Goal: Task Accomplishment & Management: Use online tool/utility

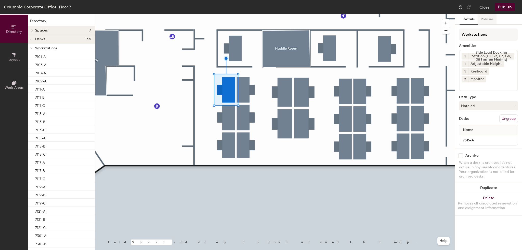
click at [483, 18] on button "Policies" at bounding box center [486, 19] width 19 height 10
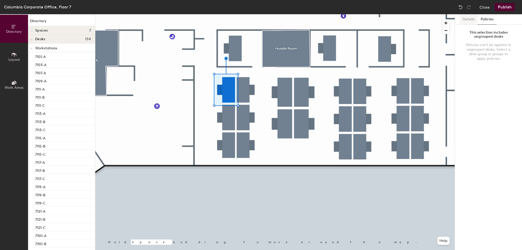
click at [463, 18] on button "Details" at bounding box center [468, 19] width 18 height 10
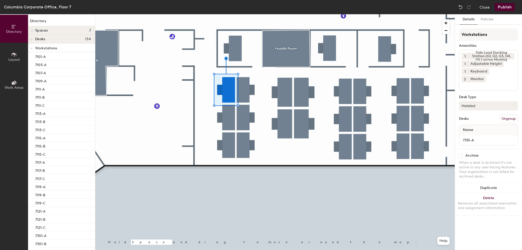
click at [485, 101] on button "Hoteled" at bounding box center [488, 105] width 59 height 9
click at [470, 133] on div "Hoteled" at bounding box center [484, 137] width 51 height 8
click at [491, 7] on div "Close Publish" at bounding box center [486, 7] width 61 height 8
click at [483, 7] on button "Close" at bounding box center [484, 7] width 10 height 8
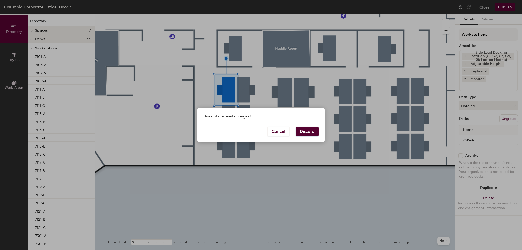
click at [310, 133] on button "Discard" at bounding box center [307, 132] width 23 height 10
